Goal: Transaction & Acquisition: Obtain resource

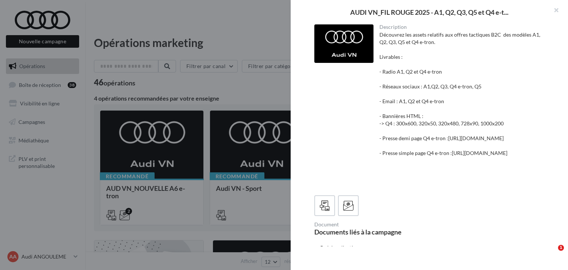
click at [55, 199] on div at bounding box center [284, 135] width 568 height 270
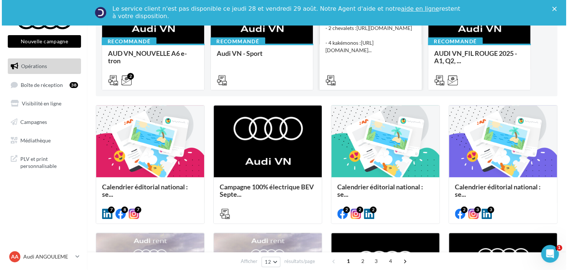
scroll to position [185, 0]
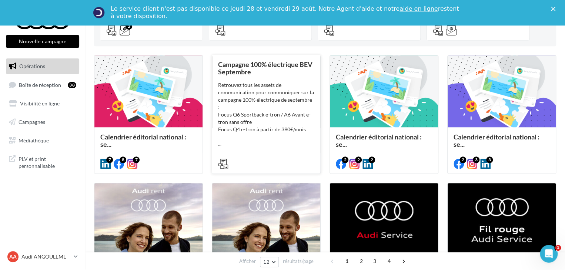
click at [268, 76] on div "Campagne 100% électrique BEV Septembre Retrouvez tous les assets de communicati…" at bounding box center [266, 114] width 96 height 106
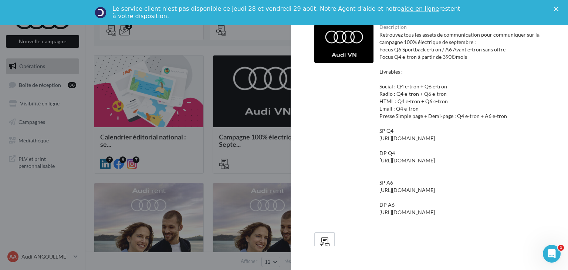
click at [556, 12] on div "Le service client n'est pas disponible [DATE][DATE] et [DATE] Notre Agent d'aid…" at bounding box center [284, 12] width 568 height 19
click at [556, 9] on polygon "Fermer" at bounding box center [556, 9] width 4 height 4
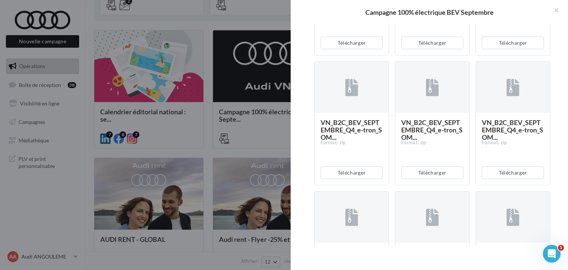
scroll to position [555, 0]
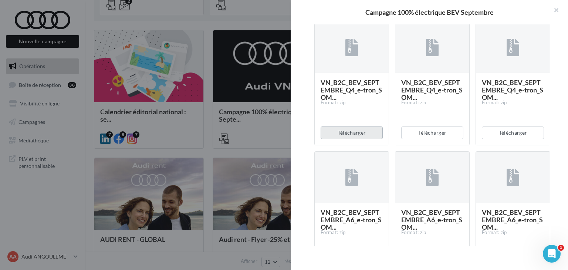
click at [347, 139] on button "Télécharger" at bounding box center [352, 133] width 62 height 13
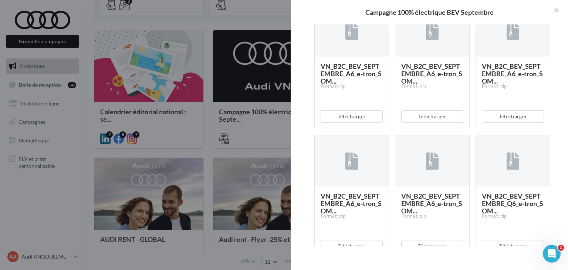
scroll to position [703, 0]
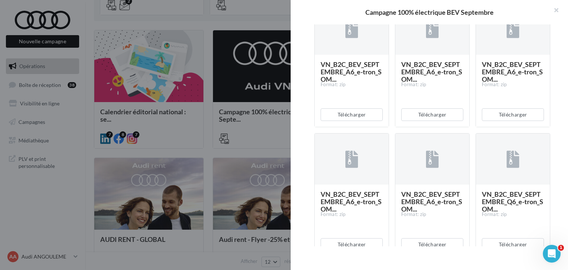
click at [306, 122] on div "Description Retrouvez tous les assets de communication pour communiquer sur la …" at bounding box center [432, 135] width 283 height 222
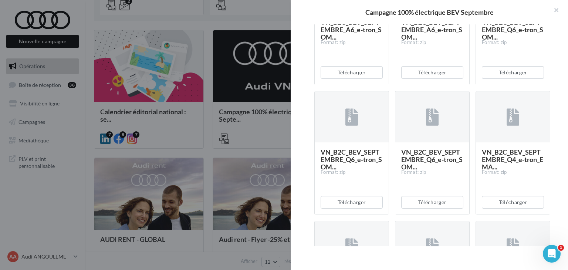
scroll to position [888, 0]
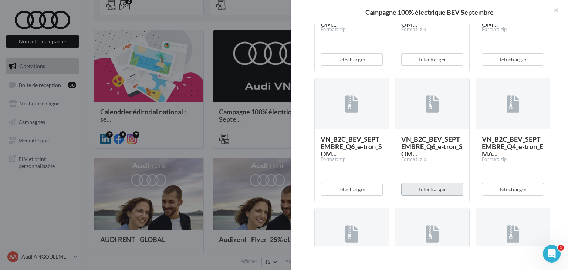
click at [436, 196] on button "Télécharger" at bounding box center [432, 189] width 62 height 13
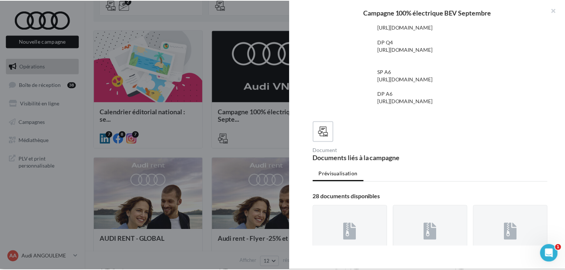
scroll to position [0, 0]
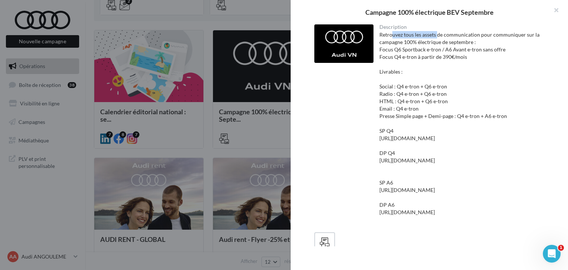
drag, startPoint x: 392, startPoint y: 31, endPoint x: 436, endPoint y: 31, distance: 44.4
click at [436, 31] on div "Retrouvez tous les assets de communication pour communiquer sur la campagne 100…" at bounding box center [462, 127] width 165 height 192
click at [426, 48] on div "Retrouvez tous les assets de communication pour communiquer sur la campagne 100…" at bounding box center [462, 127] width 165 height 192
drag, startPoint x: 400, startPoint y: 48, endPoint x: 491, endPoint y: 47, distance: 91.8
click at [491, 47] on div "Retrouvez tous les assets de communication pour communiquer sur la campagne 100…" at bounding box center [462, 127] width 165 height 192
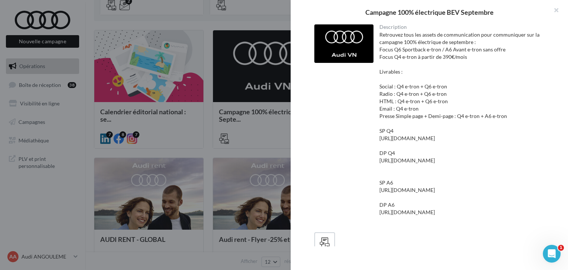
click at [485, 63] on div "Retrouvez tous les assets de communication pour communiquer sur la campagne 100…" at bounding box center [462, 127] width 165 height 192
drag, startPoint x: 465, startPoint y: 56, endPoint x: 417, endPoint y: 61, distance: 47.6
click at [417, 61] on div "Retrouvez tous les assets de communication pour communiquer sur la campagne 100…" at bounding box center [462, 127] width 165 height 192
click at [487, 63] on div "Retrouvez tous les assets de communication pour communiquer sur la campagne 100…" at bounding box center [462, 127] width 165 height 192
click at [555, 14] on button "button" at bounding box center [554, 11] width 30 height 22
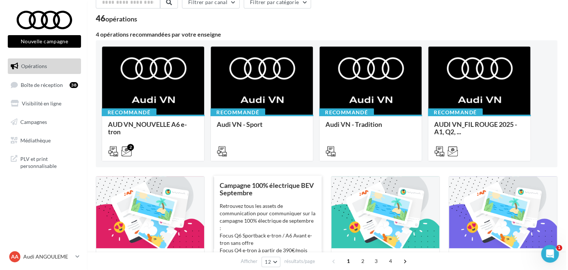
scroll to position [111, 0]
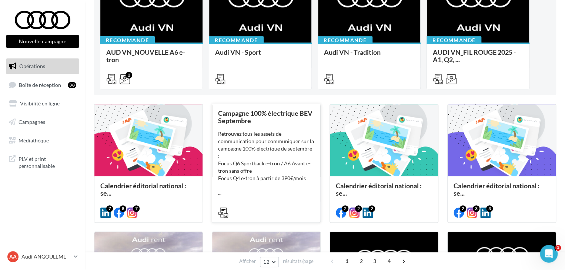
click at [254, 174] on div "Retrouvez tous les assets de communication pour communiquer sur la campagne 100…" at bounding box center [266, 163] width 96 height 67
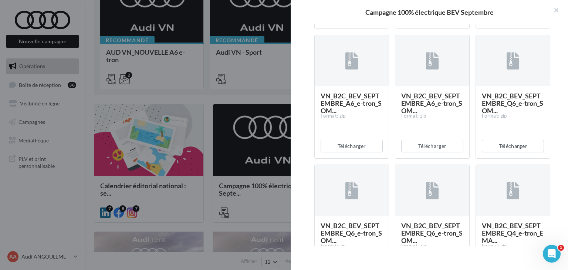
scroll to position [814, 0]
